Goal: Information Seeking & Learning: Compare options

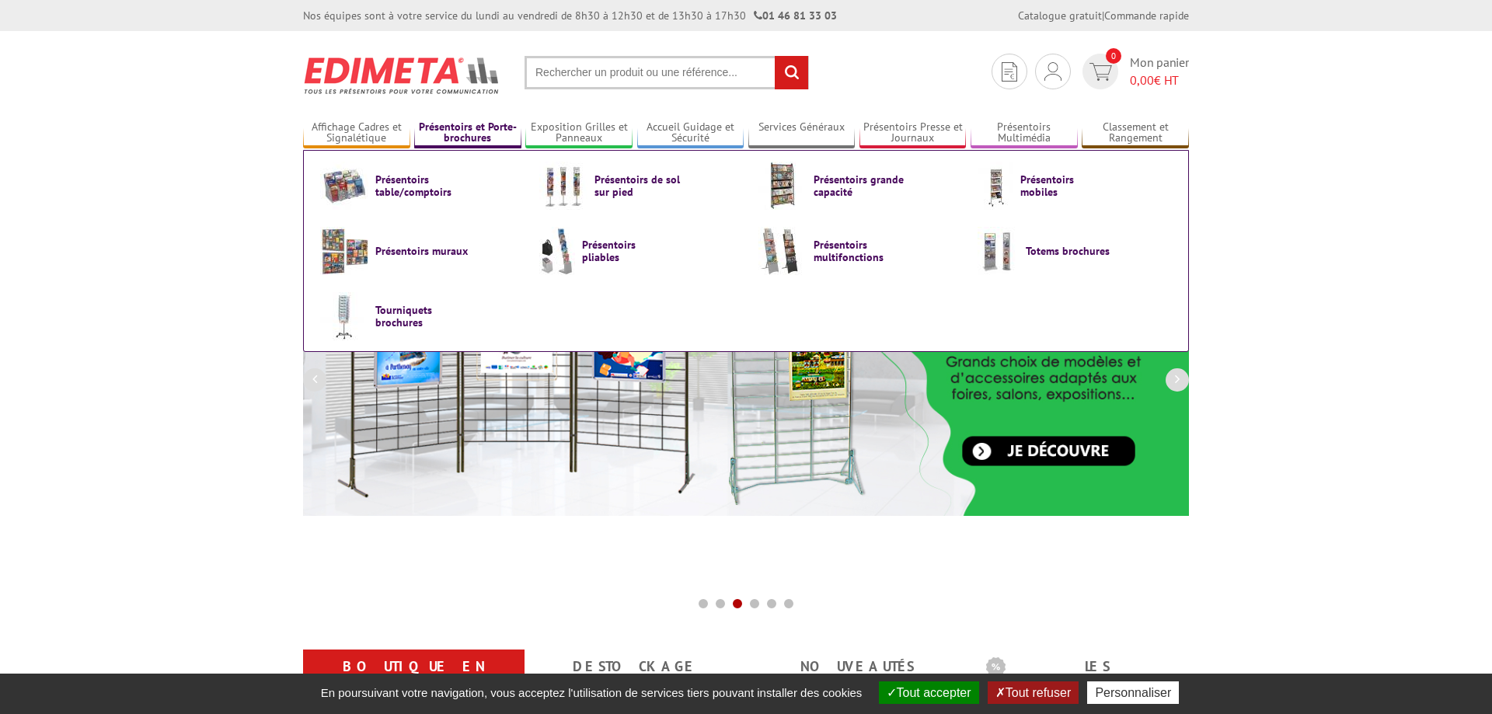
click at [470, 124] on link "Présentoirs et Porte-brochures" at bounding box center [467, 133] width 107 height 26
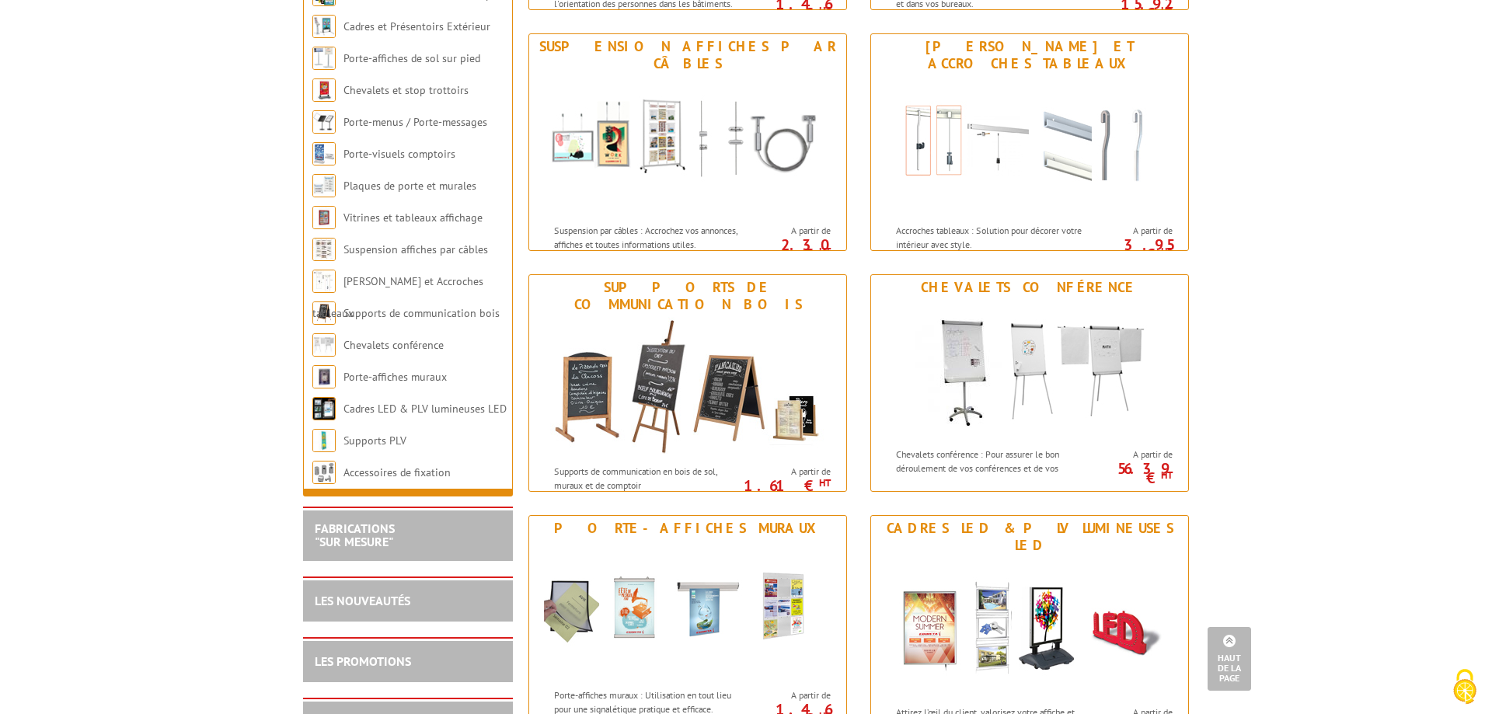
scroll to position [1030, 0]
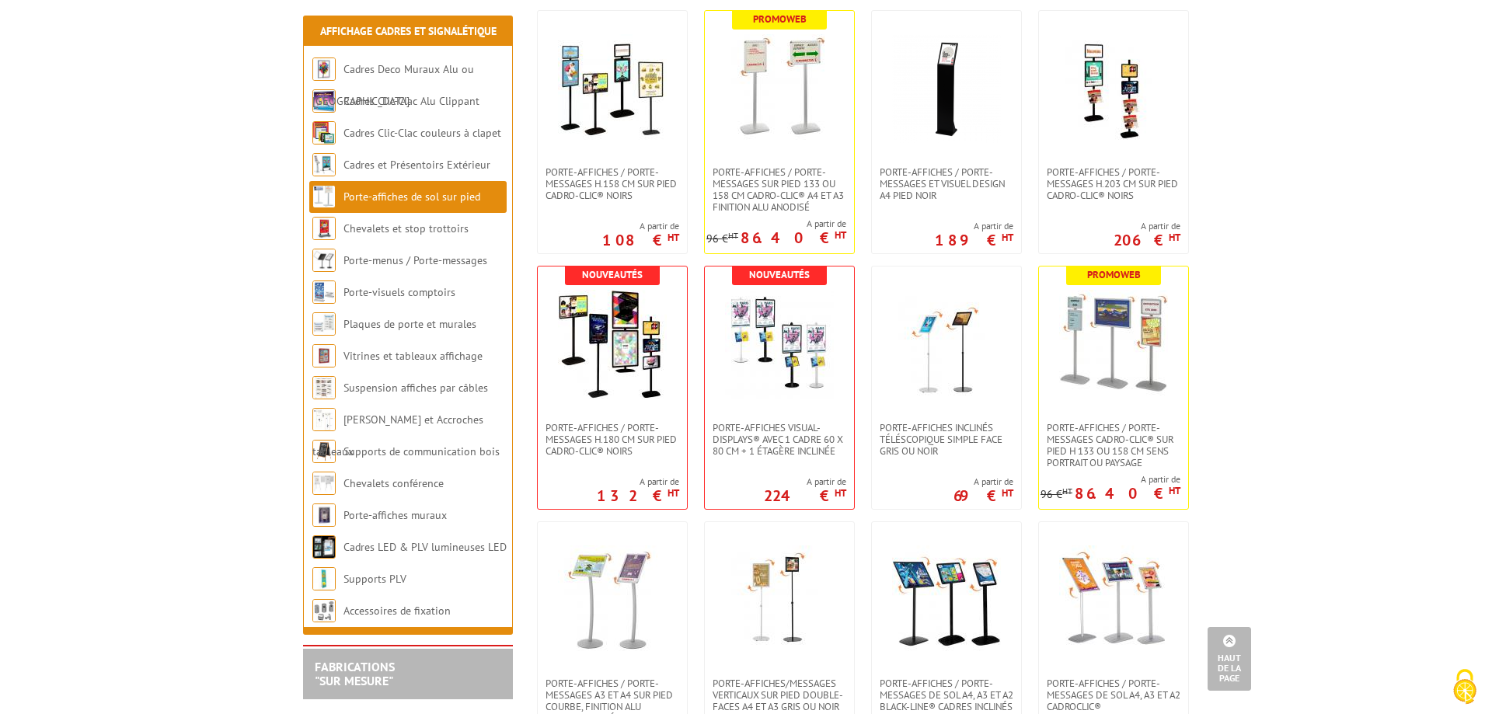
scroll to position [1268, 0]
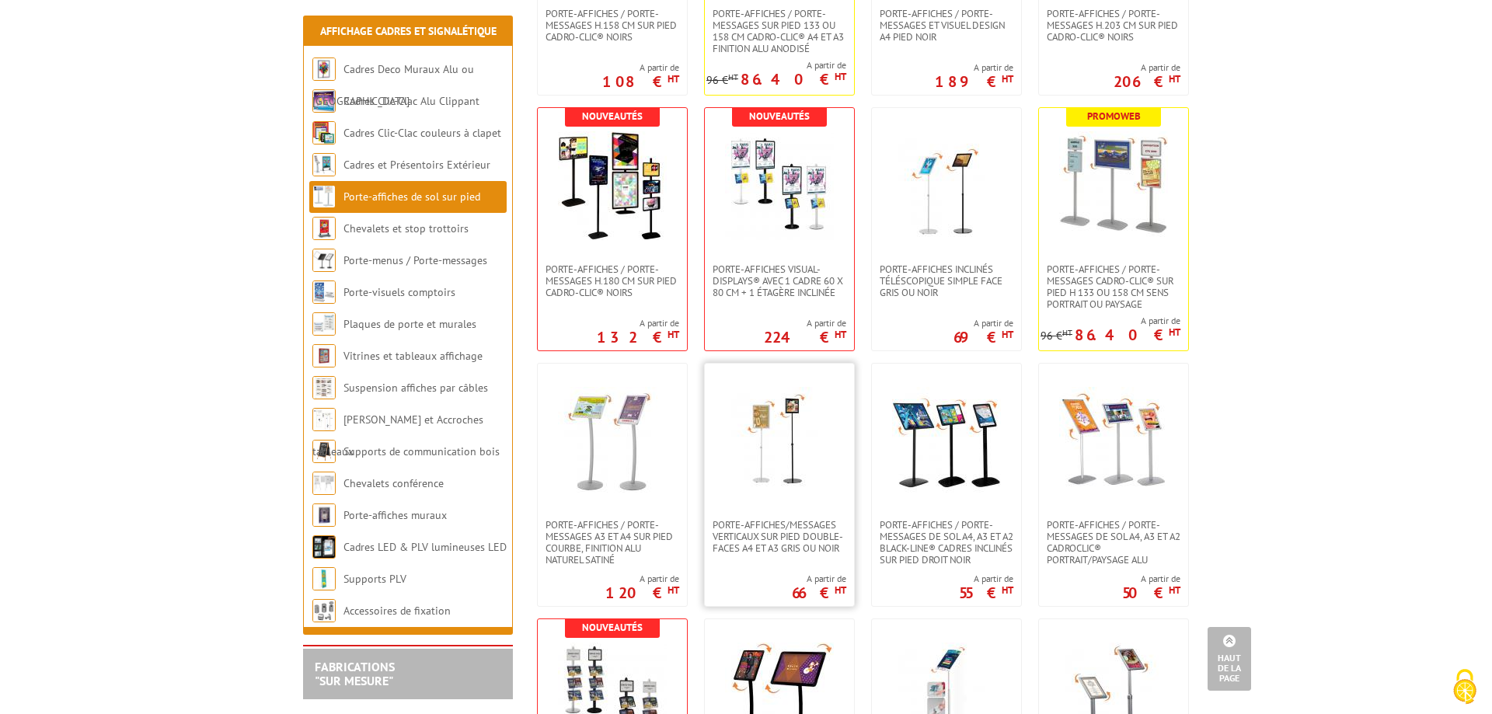
click at [784, 444] on img at bounding box center [779, 441] width 109 height 109
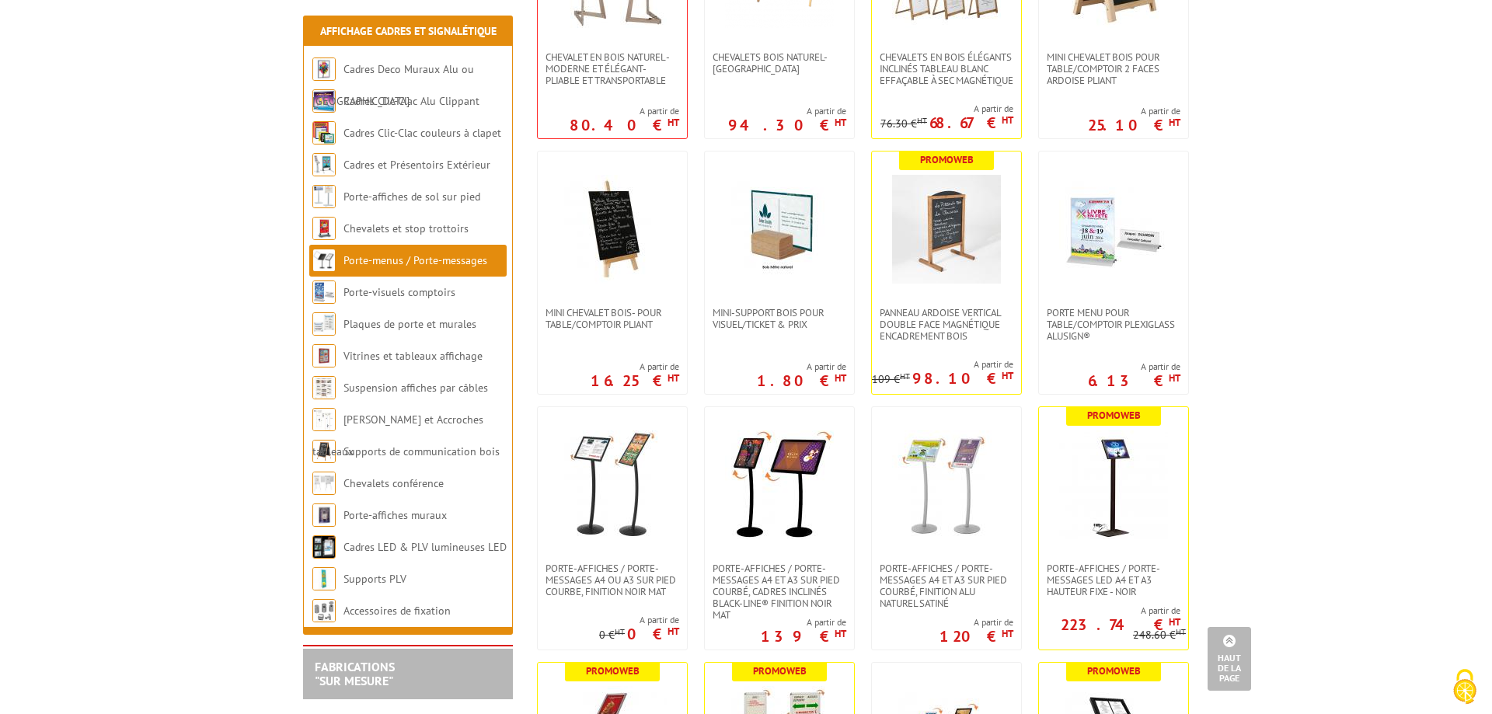
scroll to position [872, 0]
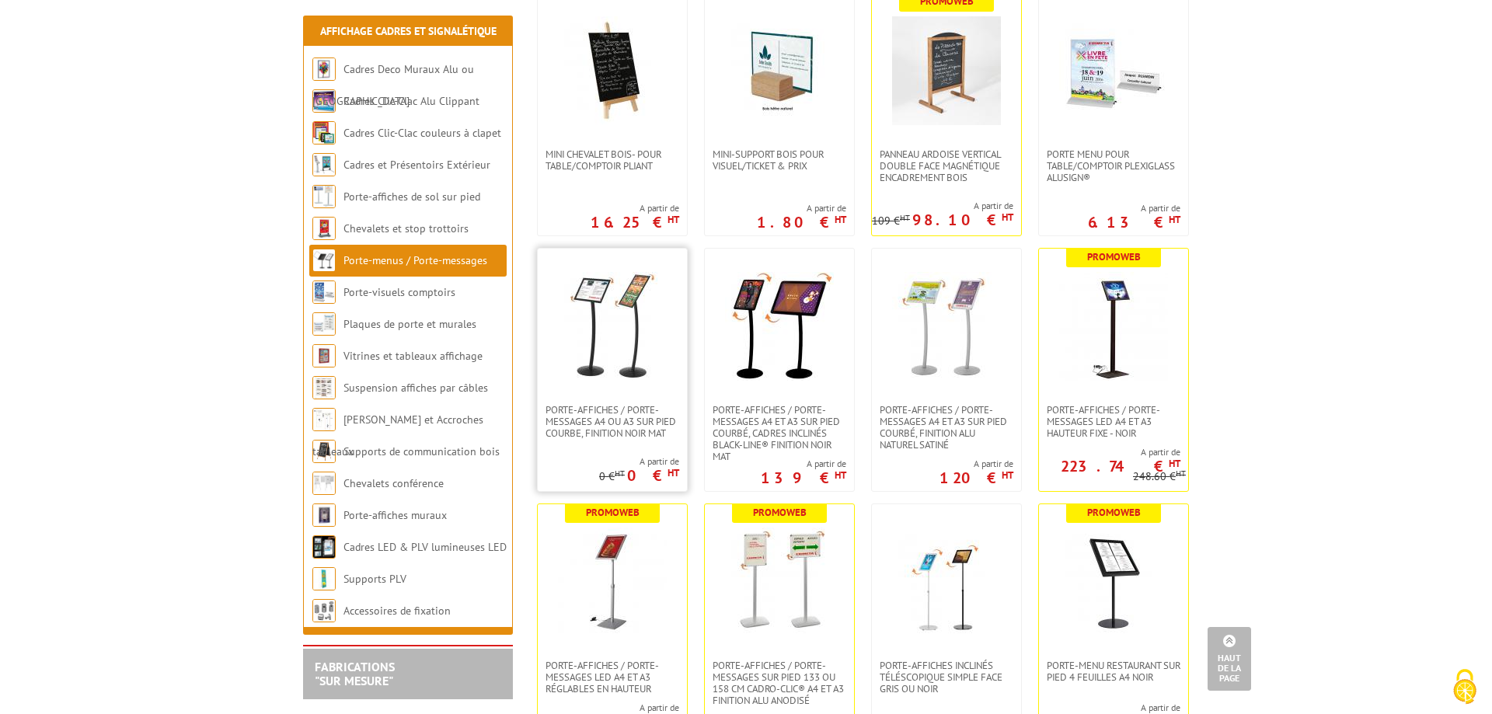
click at [615, 323] on img at bounding box center [612, 326] width 109 height 109
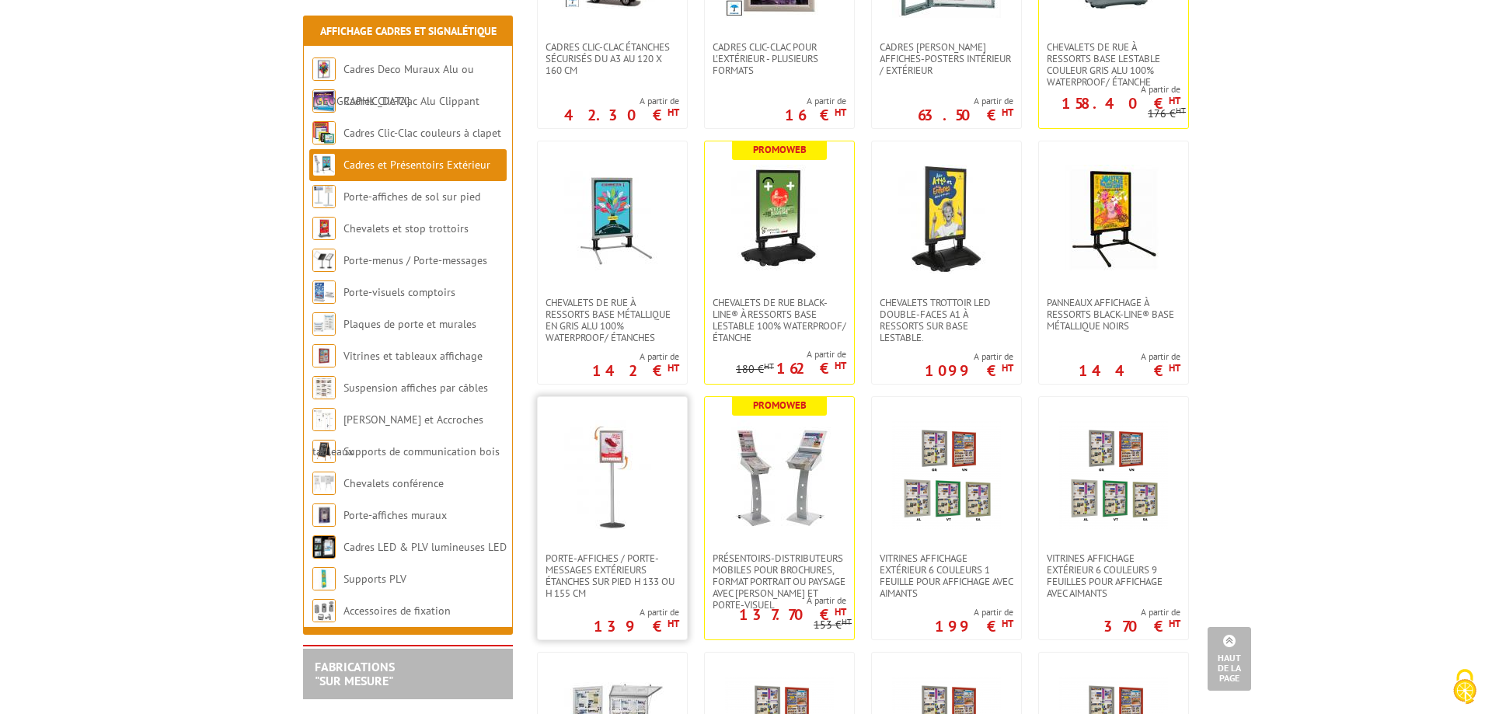
scroll to position [555, 0]
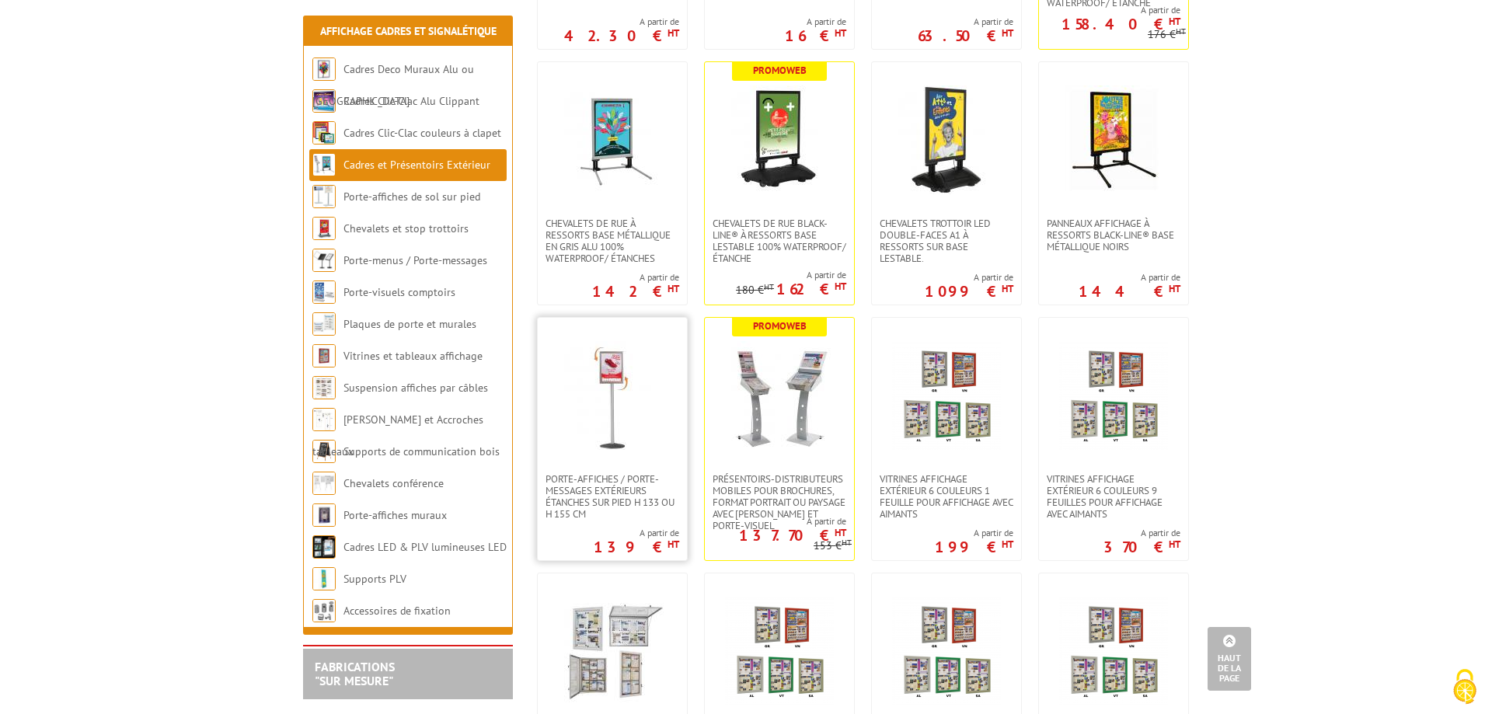
click at [591, 437] on img at bounding box center [612, 395] width 109 height 109
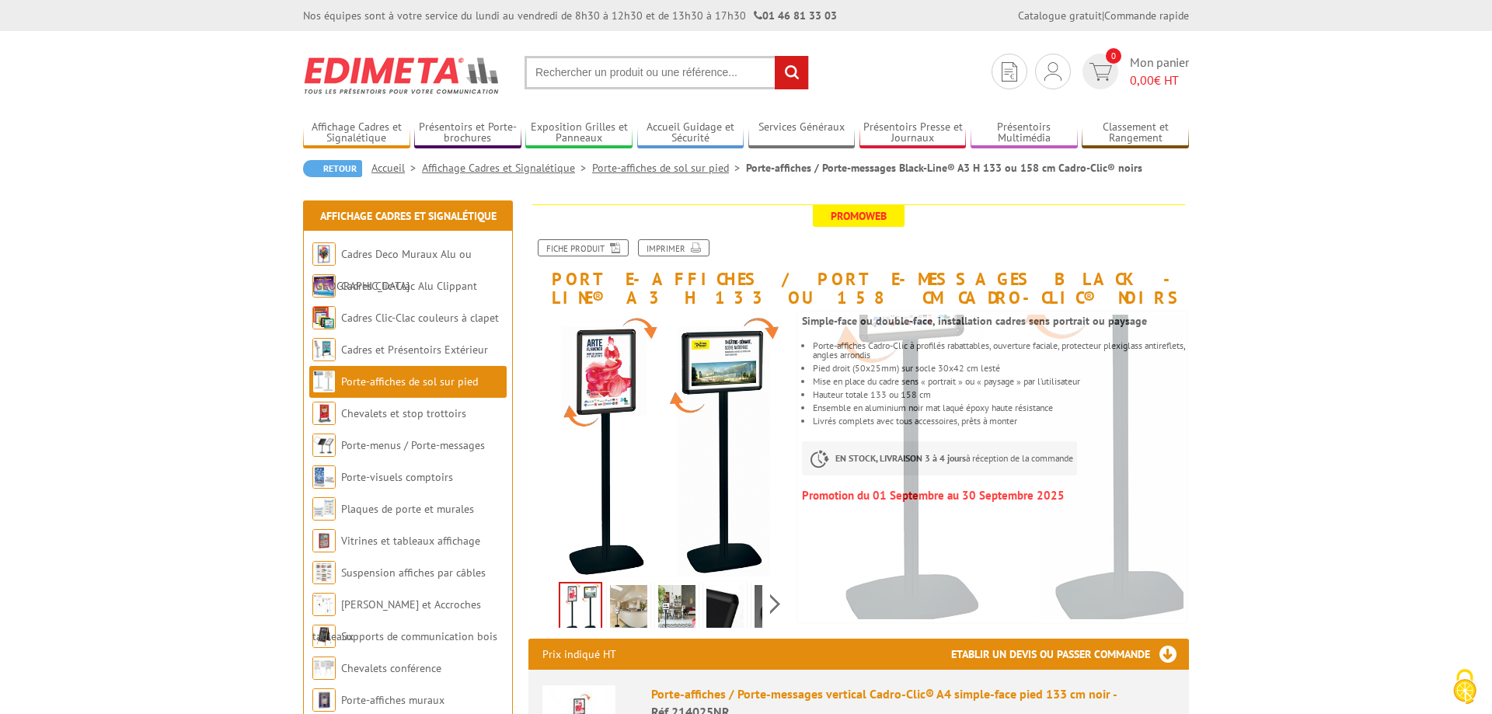
click at [627, 613] on img at bounding box center [628, 609] width 37 height 48
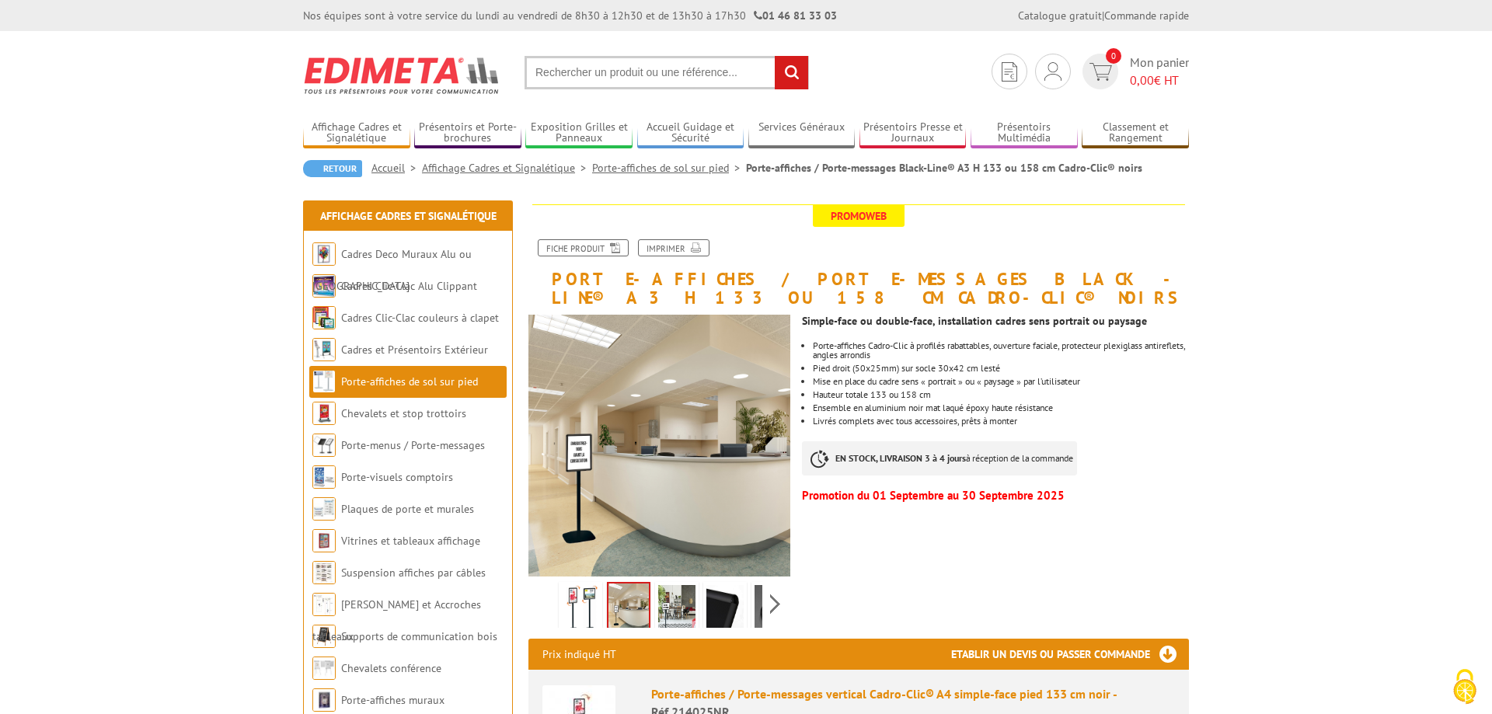
click at [674, 605] on img at bounding box center [676, 609] width 37 height 48
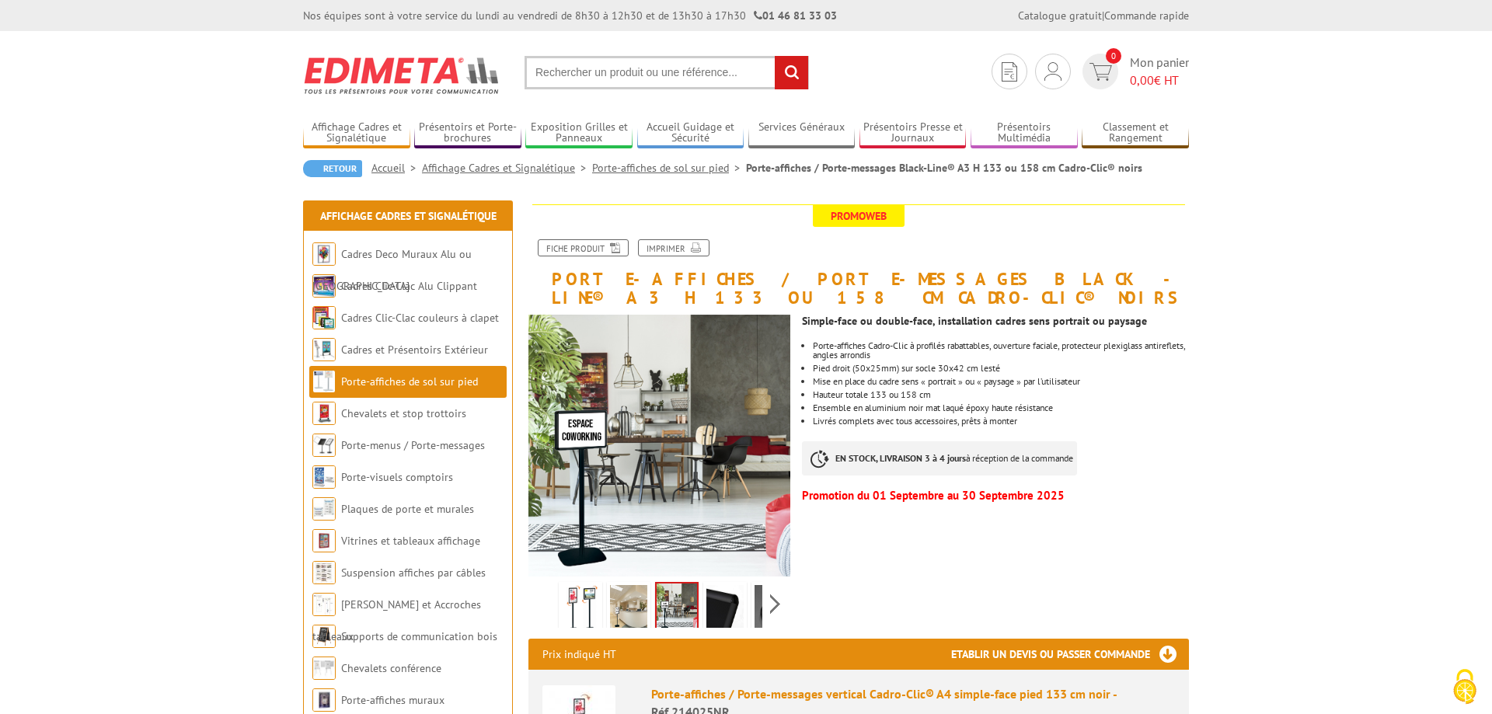
click at [722, 605] on img at bounding box center [724, 609] width 37 height 48
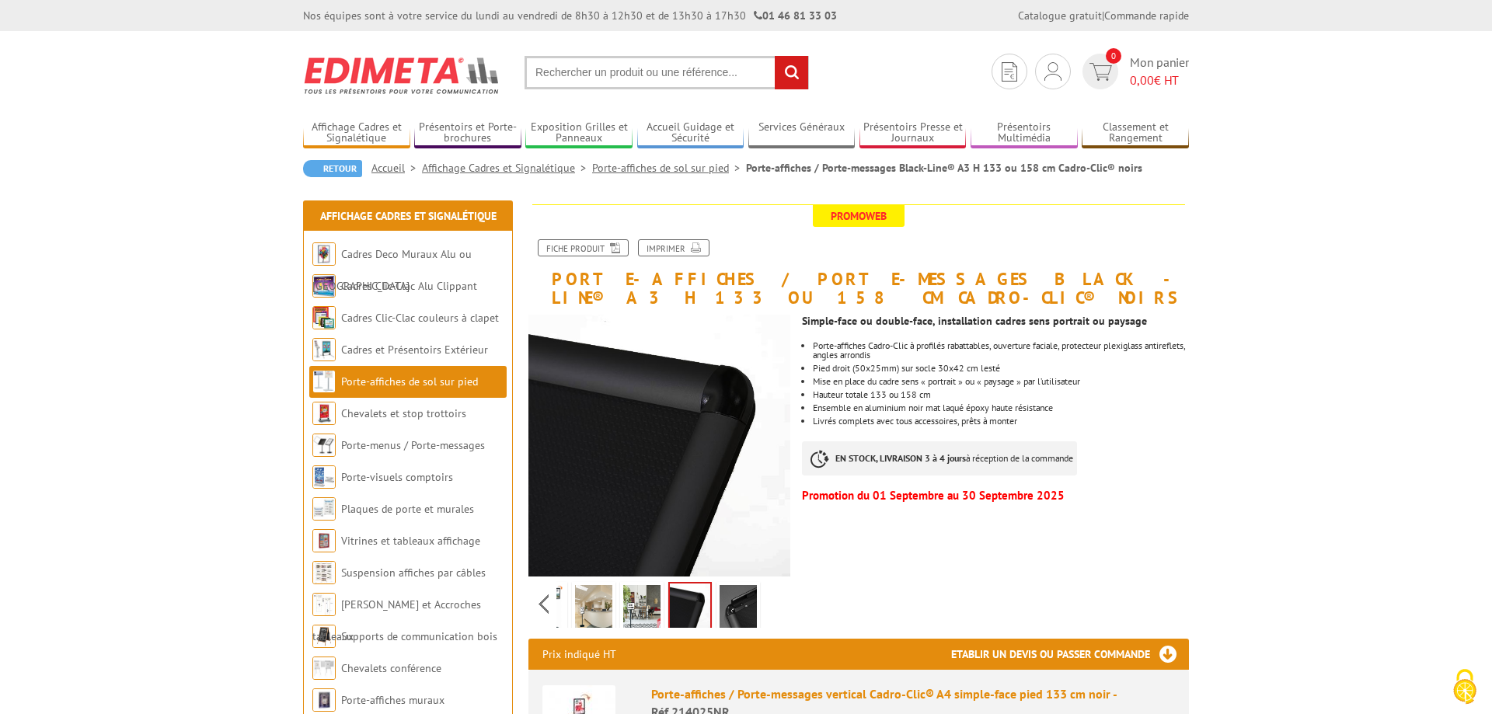
click at [776, 608] on div "Previous Next" at bounding box center [659, 604] width 262 height 54
click at [733, 608] on img at bounding box center [738, 609] width 37 height 48
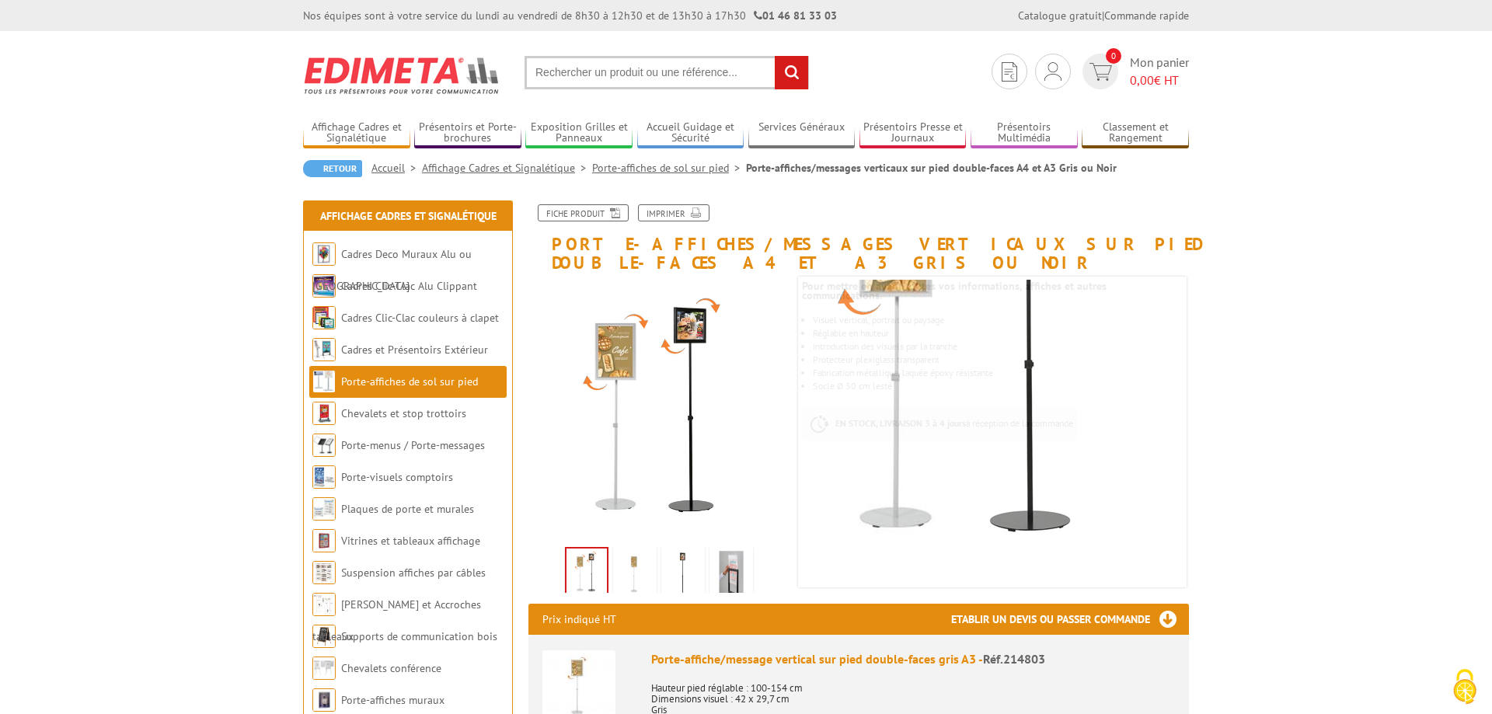
click at [646, 561] on img at bounding box center [634, 574] width 37 height 48
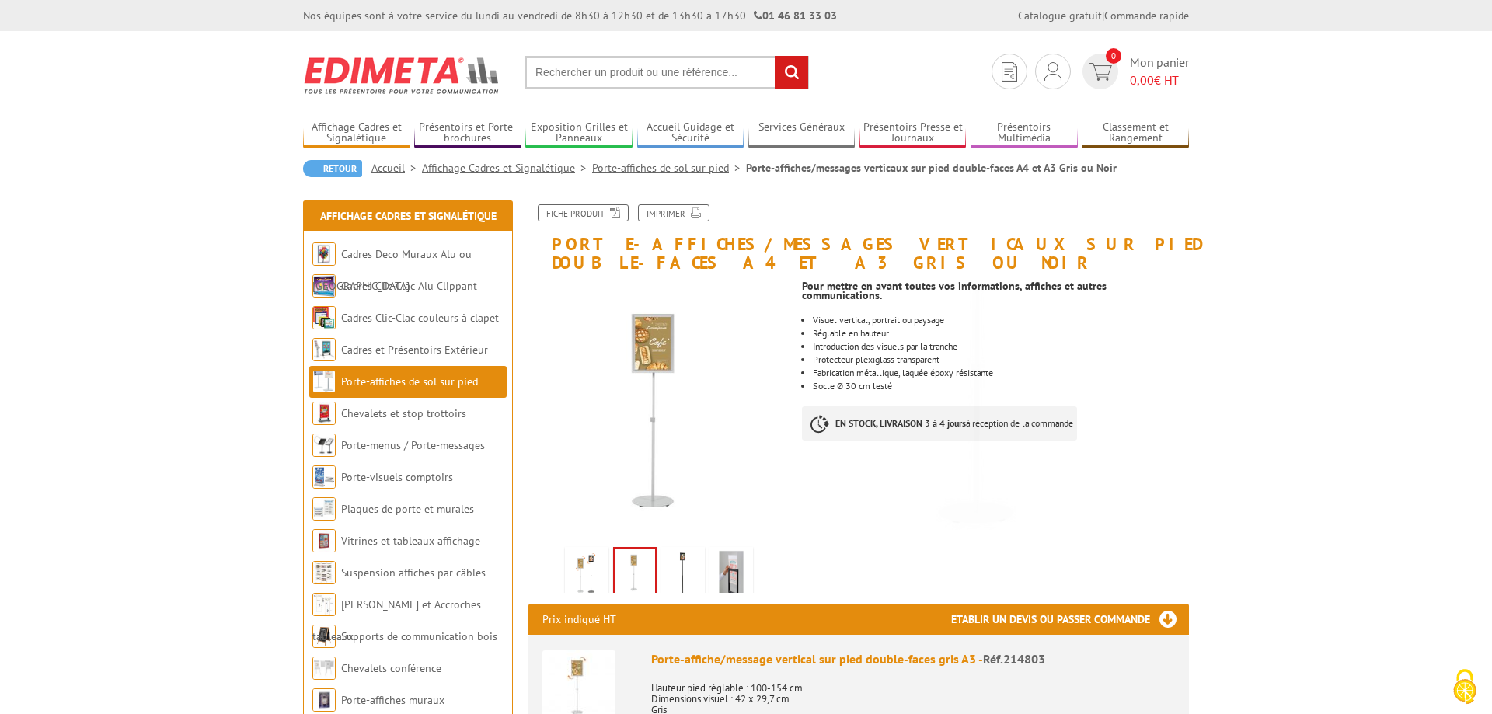
click at [682, 585] on img at bounding box center [682, 574] width 37 height 48
click at [720, 585] on img at bounding box center [731, 574] width 37 height 48
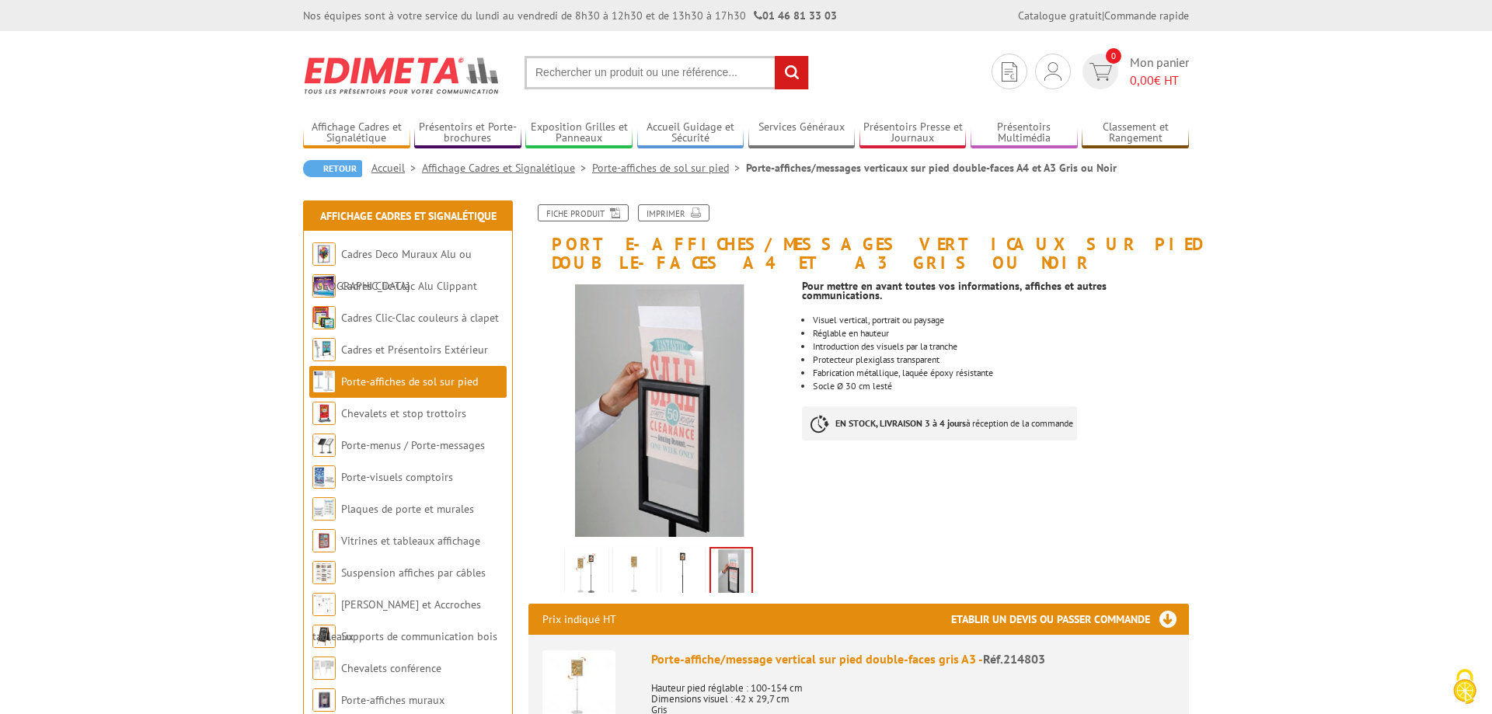
click at [662, 570] on link at bounding box center [683, 574] width 44 height 54
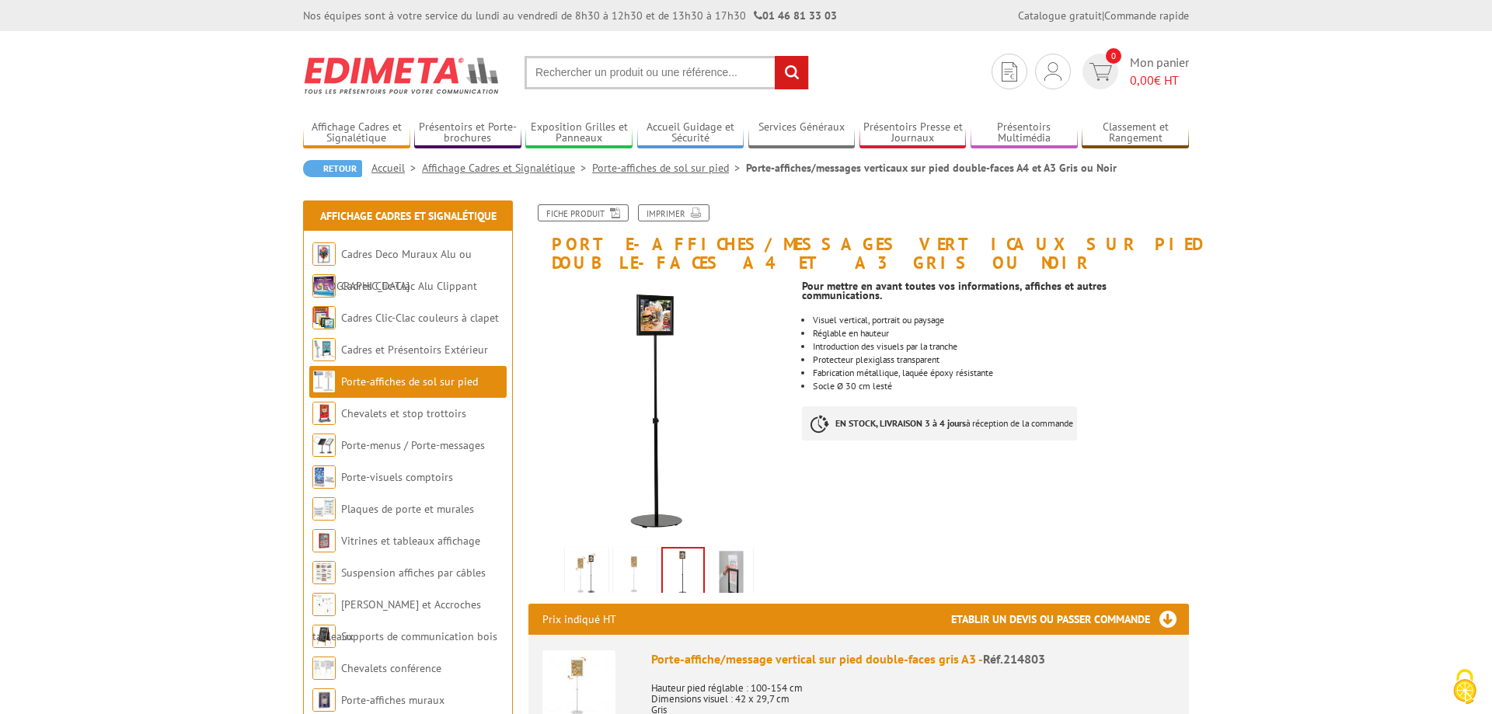
click at [639, 569] on img at bounding box center [634, 574] width 37 height 48
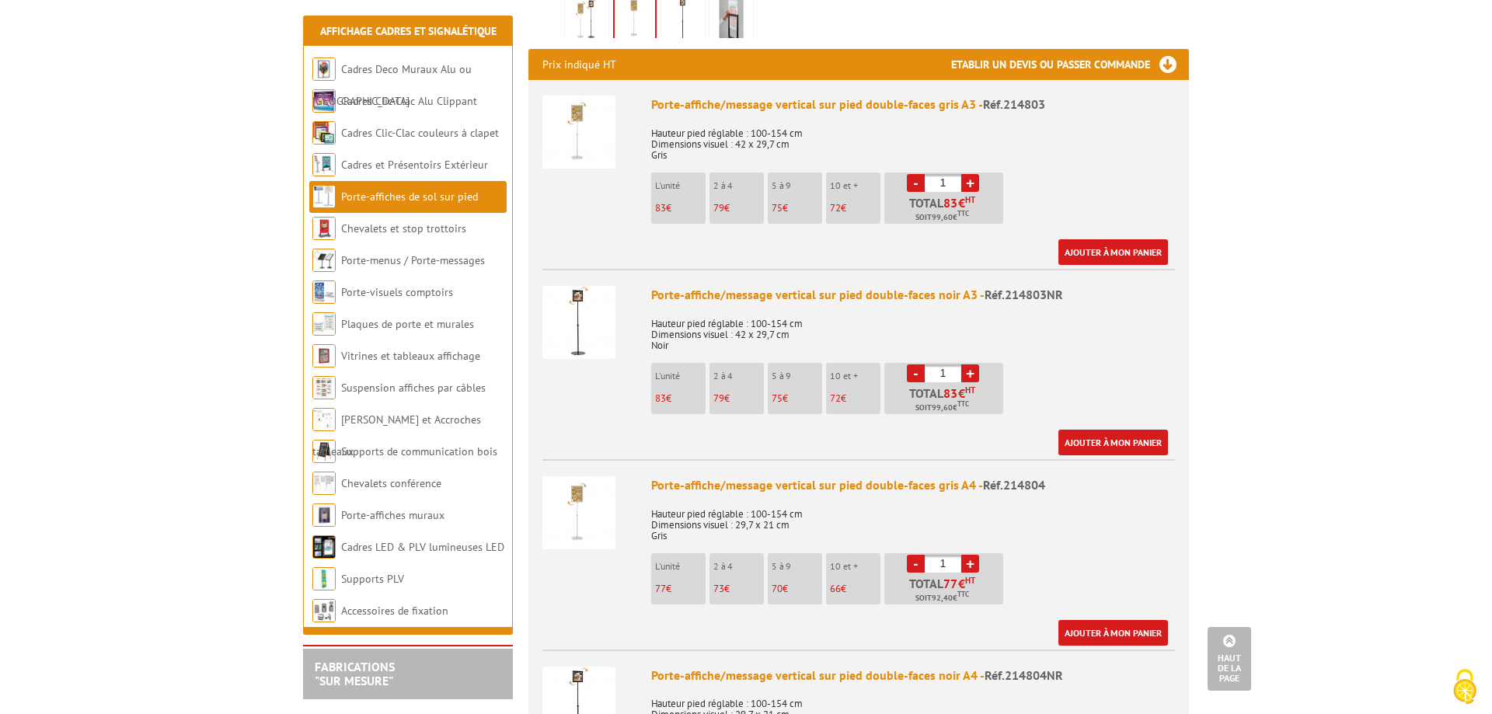
scroll to position [238, 0]
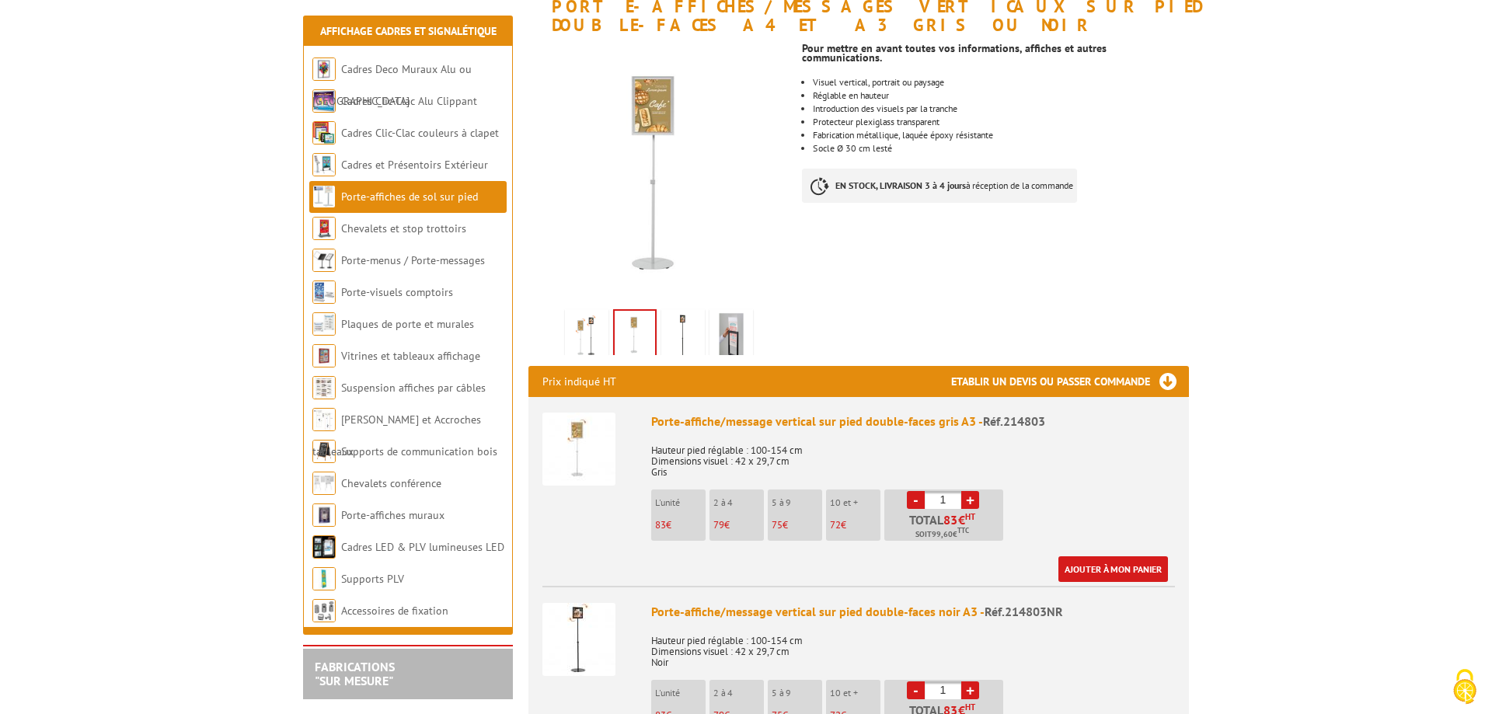
click at [673, 335] on img at bounding box center [682, 336] width 37 height 48
click at [633, 335] on img at bounding box center [634, 336] width 37 height 48
click at [685, 337] on img at bounding box center [682, 336] width 37 height 48
click at [738, 342] on img at bounding box center [731, 336] width 37 height 48
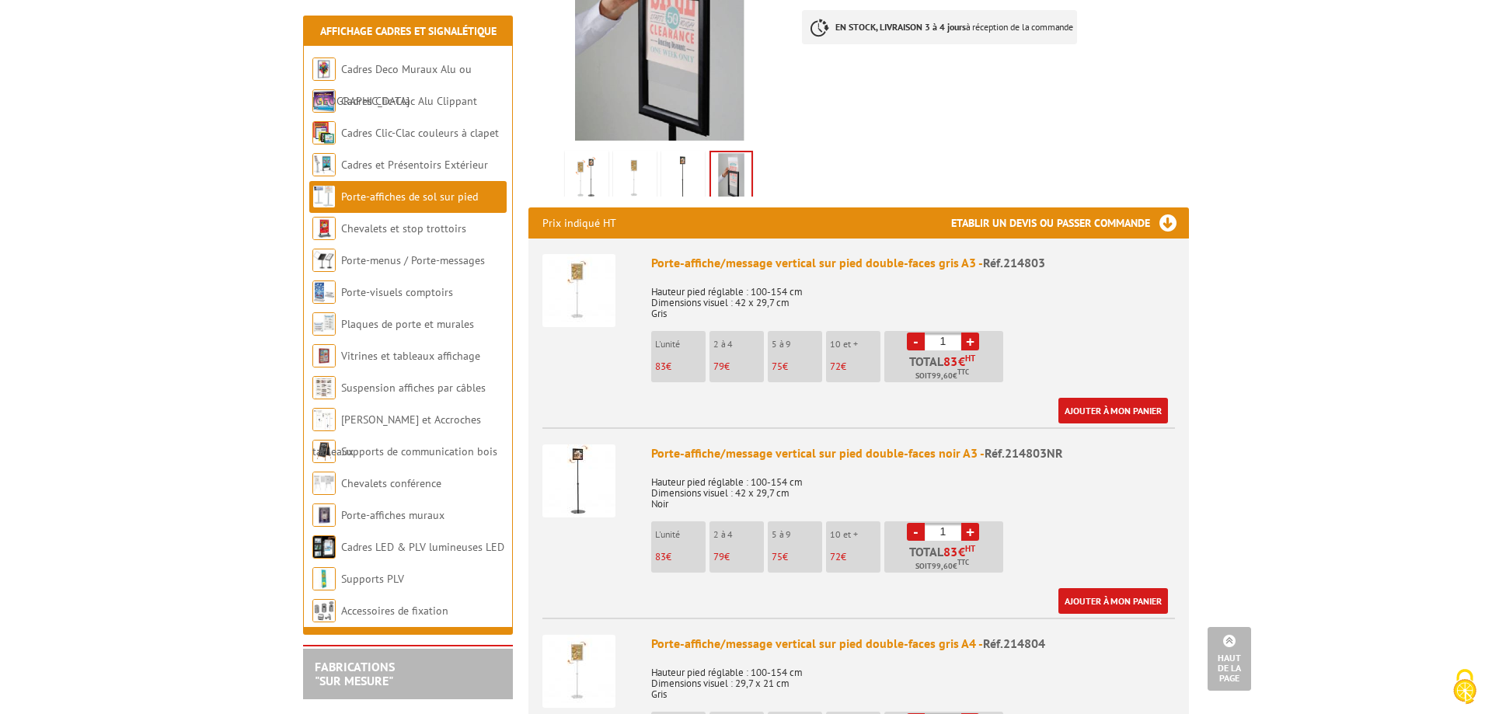
scroll to position [0, 0]
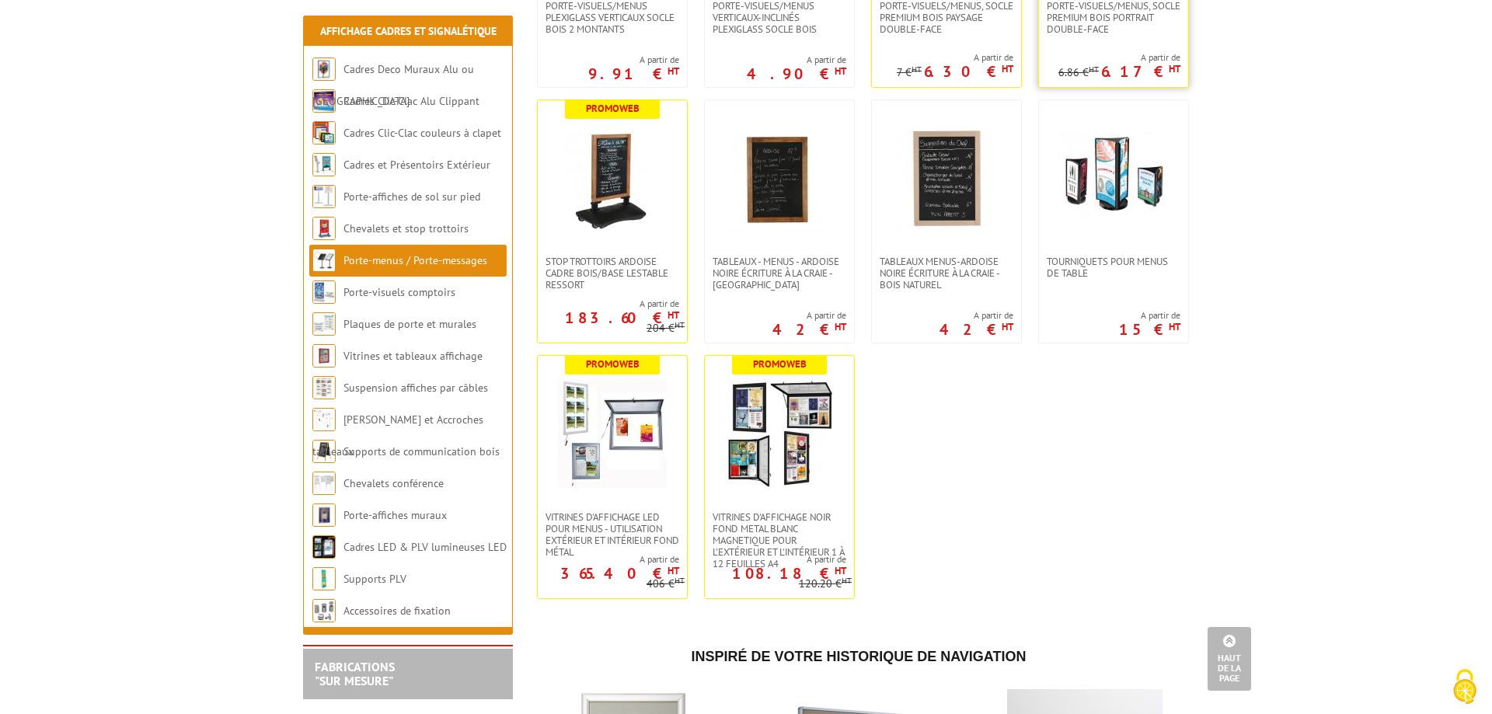
scroll to position [2140, 0]
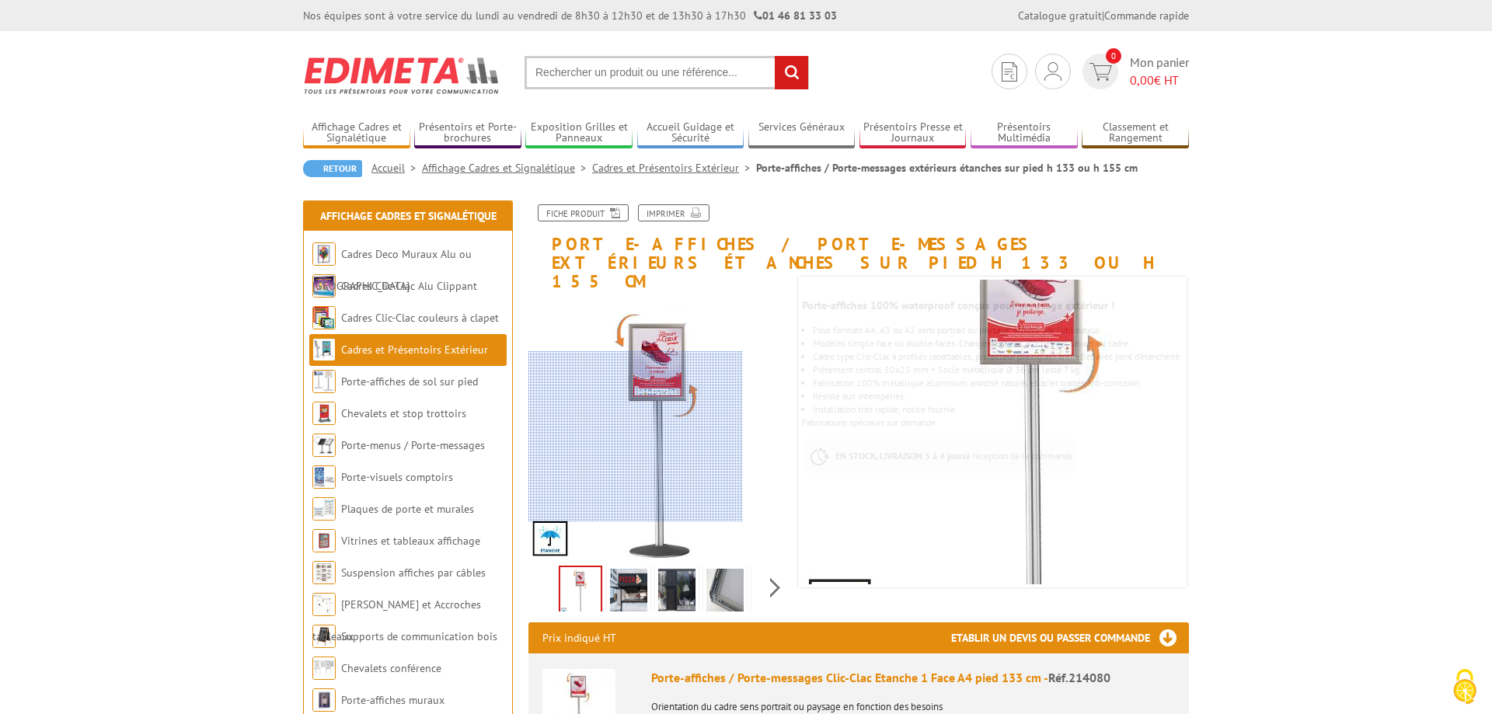
scroll to position [79, 0]
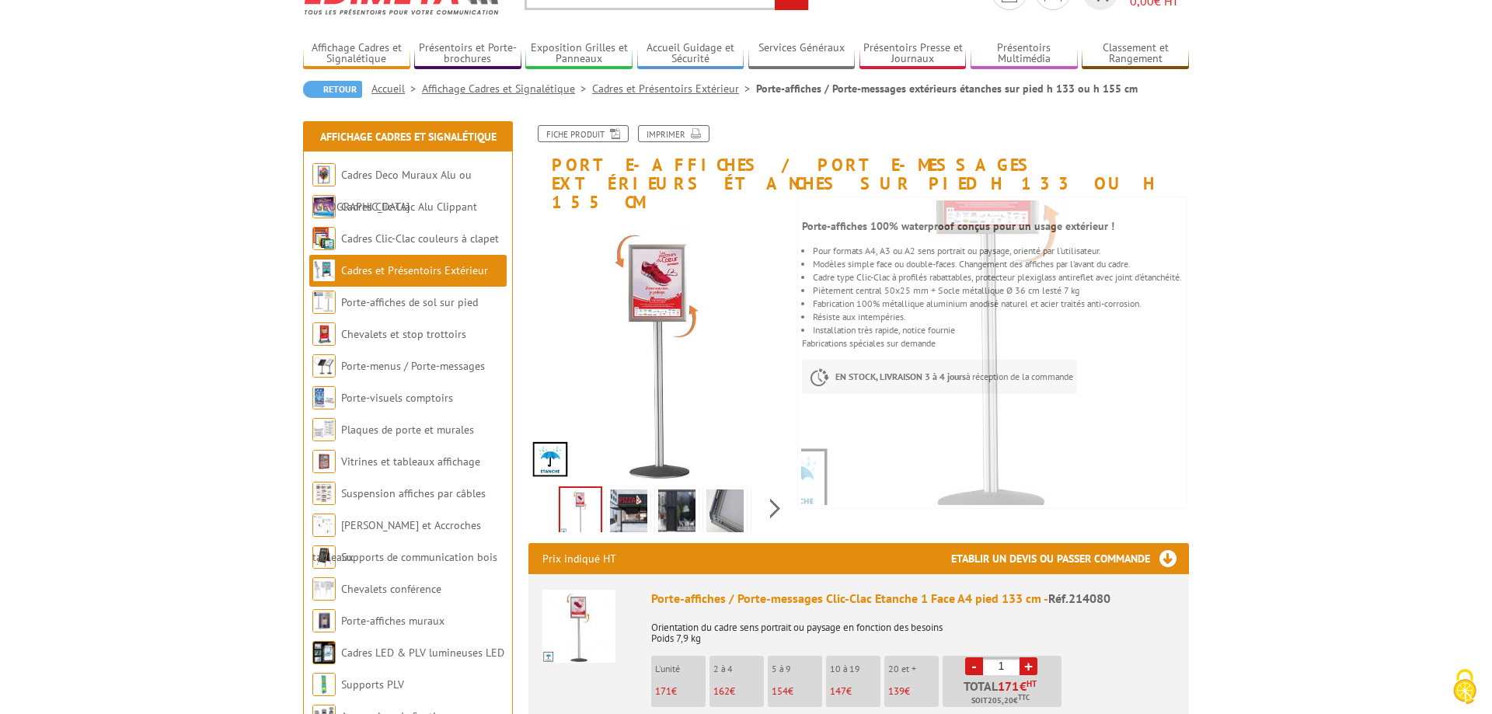
click at [637, 490] on img at bounding box center [628, 514] width 37 height 48
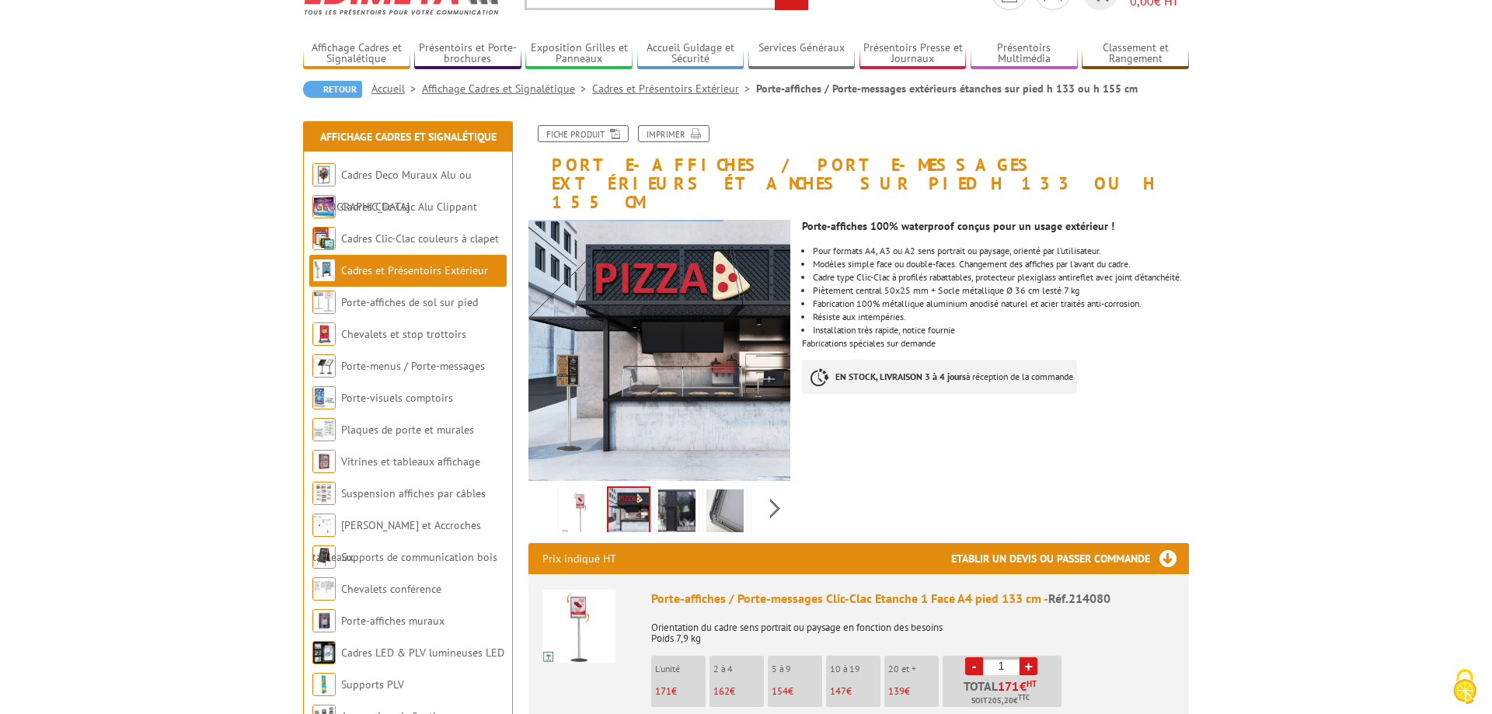
click at [670, 493] on img at bounding box center [676, 514] width 37 height 48
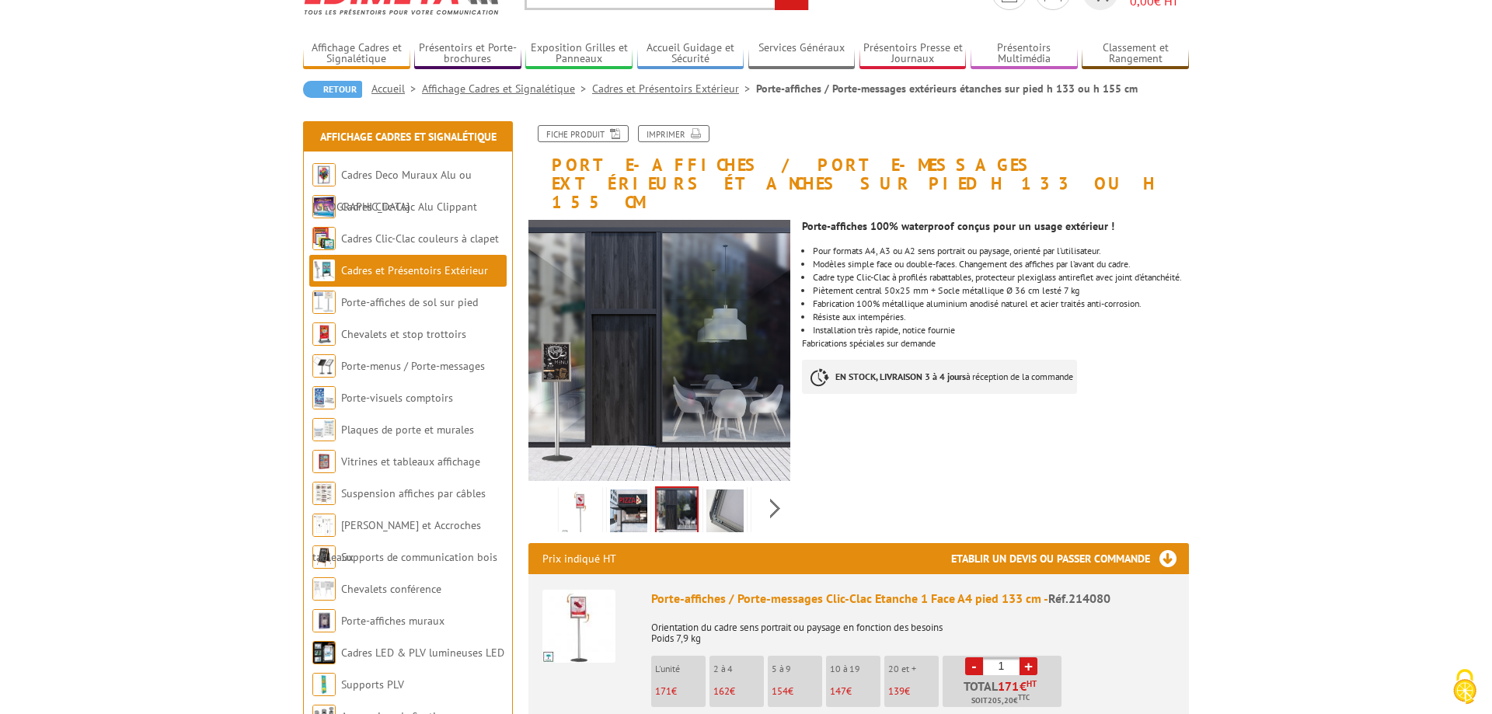
click at [717, 498] on img at bounding box center [724, 514] width 37 height 48
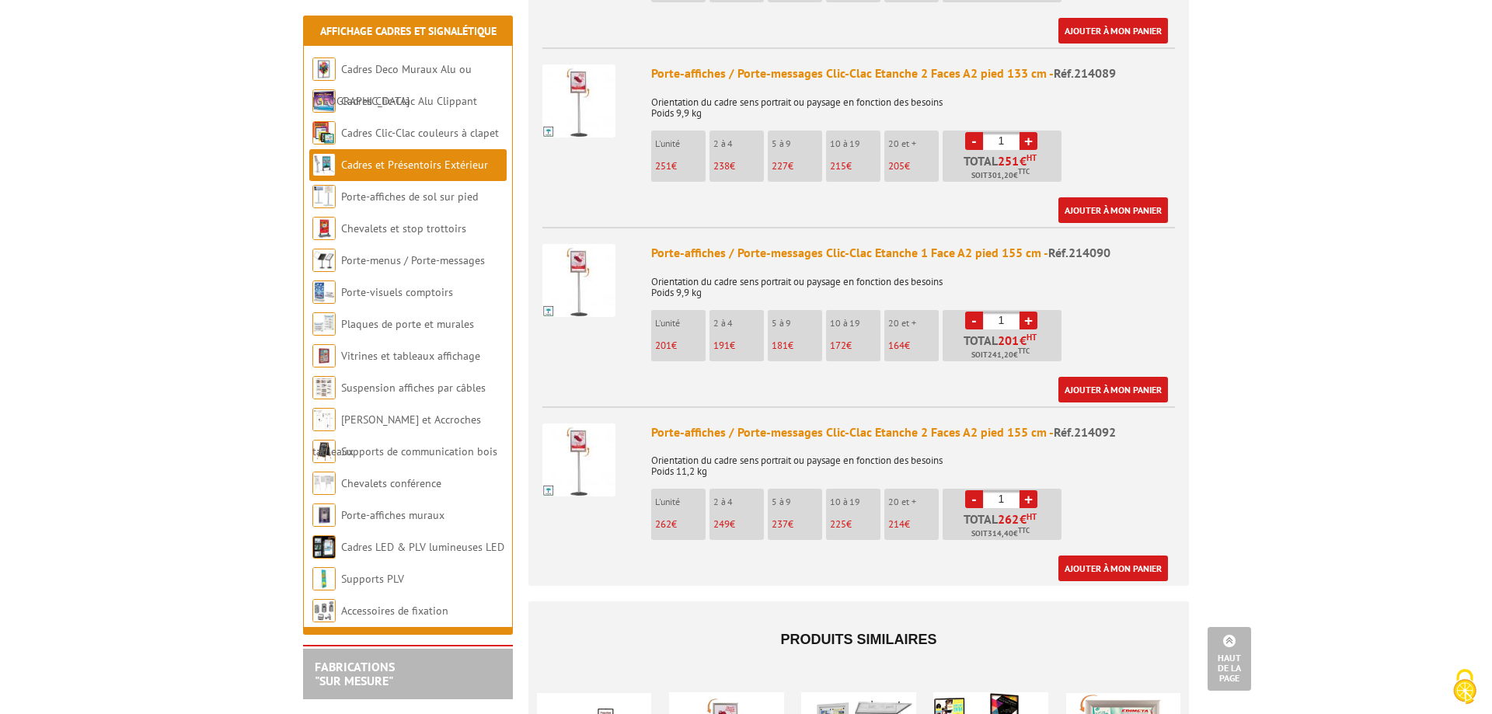
scroll to position [2378, 0]
